Goal: Find specific page/section: Find specific page/section

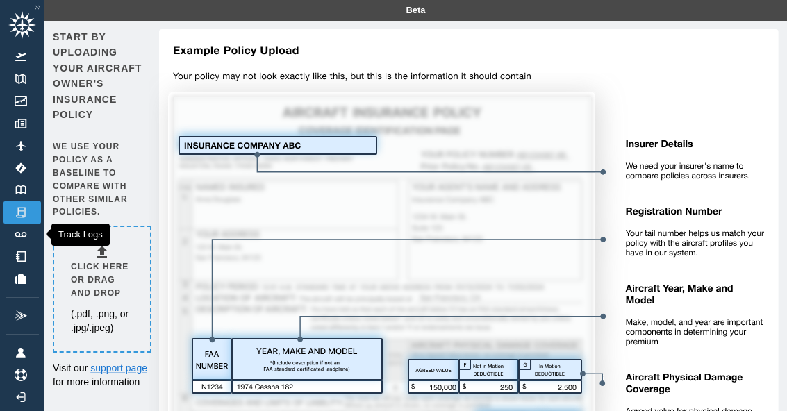
click at [14, 244] on link "Track Logs" at bounding box center [22, 235] width 38 height 22
click at [27, 218] on img at bounding box center [20, 212] width 15 height 13
click at [28, 190] on img at bounding box center [20, 189] width 15 height 9
click at [8, 245] on link "Track Logs" at bounding box center [22, 235] width 38 height 22
